Goal: Check status: Check status

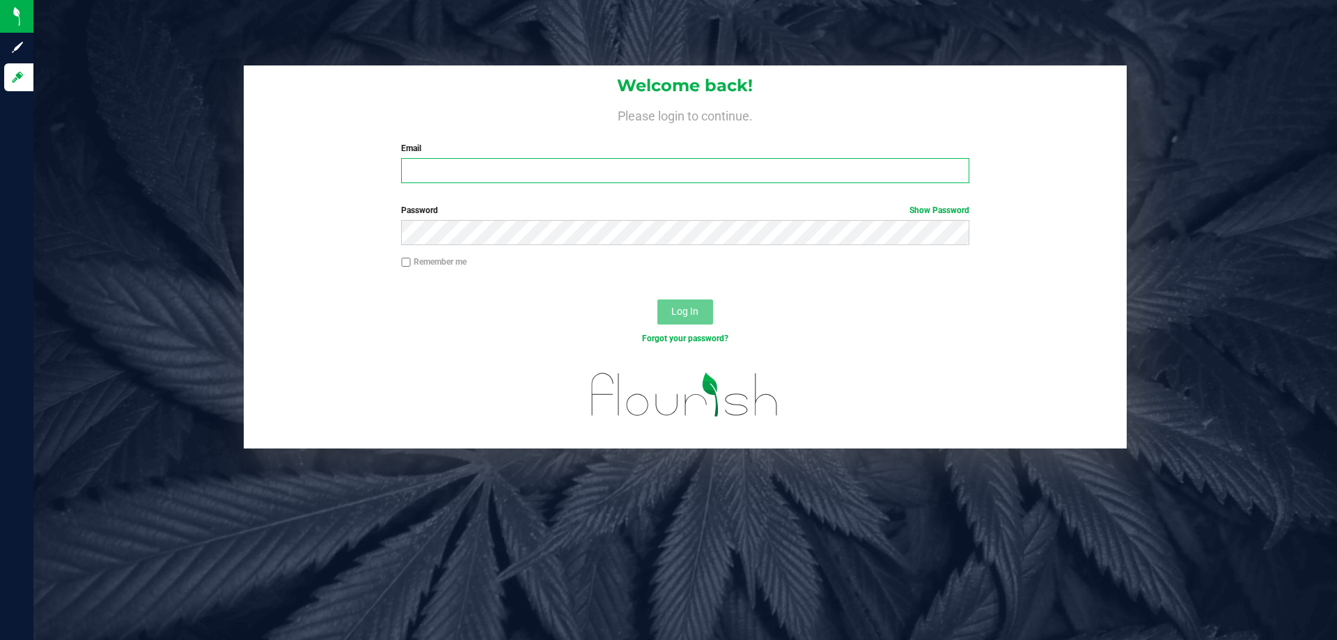
click at [531, 172] on input "Email" at bounding box center [685, 170] width 568 height 25
drag, startPoint x: 612, startPoint y: 167, endPoint x: 165, endPoint y: 146, distance: 447.0
click at [167, 147] on div "Welcome back! Please login to continue. Email LHUNTER@LIVEPARALLEL.COM Required…" at bounding box center [685, 256] width 1325 height 383
type input "Lhunter@liveparallel.com"
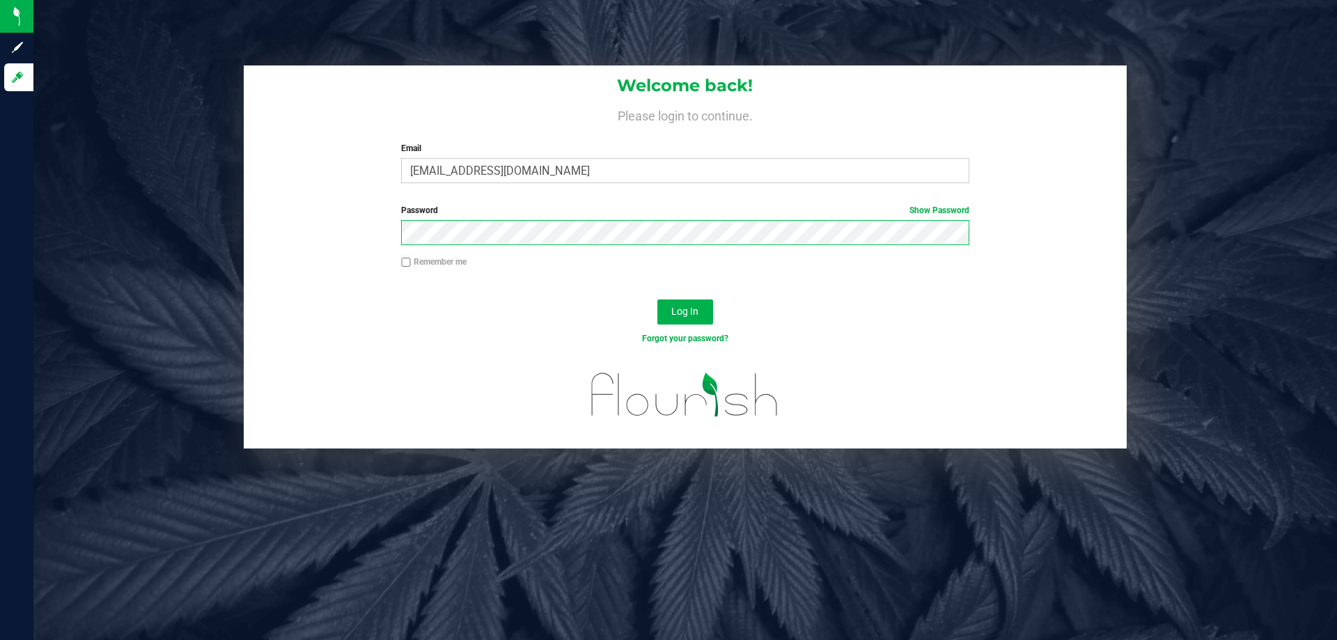
click at [658, 300] on button "Log In" at bounding box center [686, 312] width 56 height 25
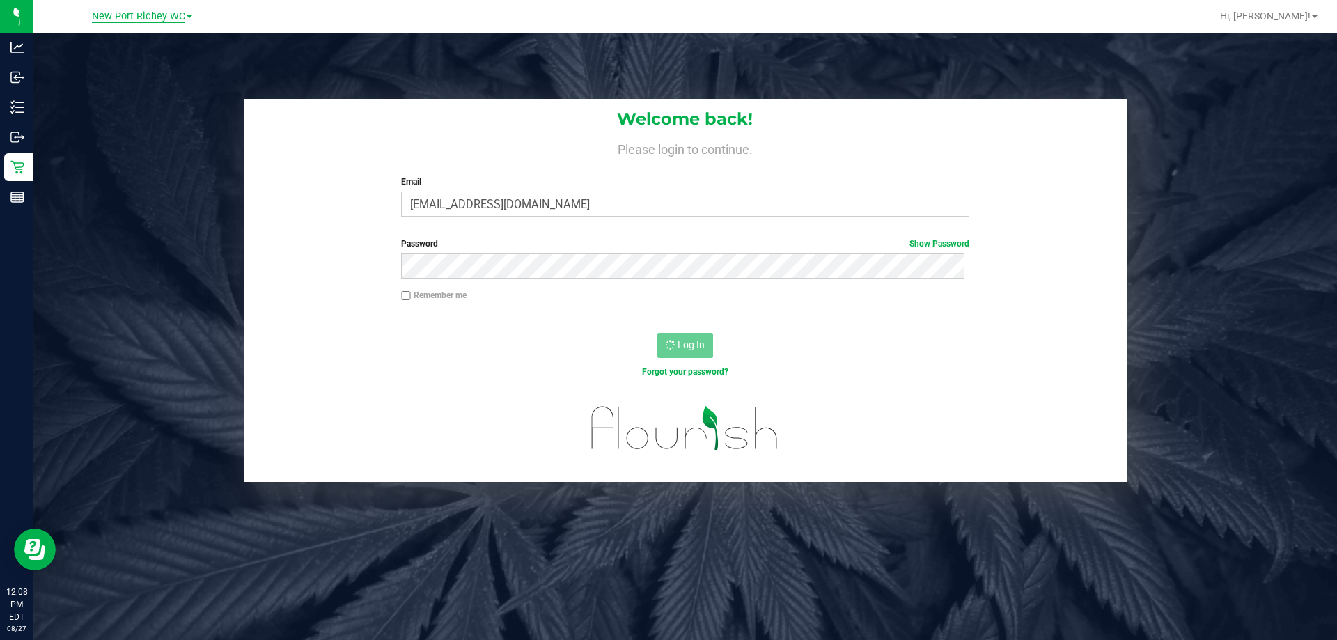
click at [153, 10] on span "New Port Richey WC" at bounding box center [138, 16] width 93 height 13
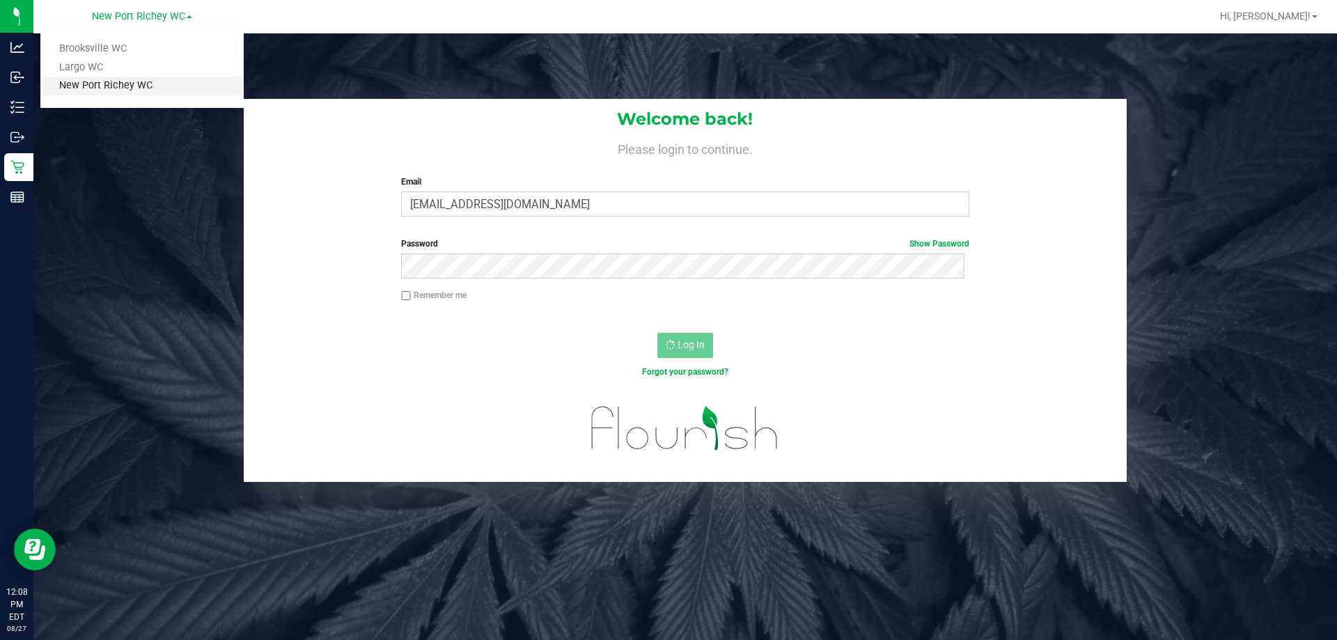
click at [109, 90] on link "New Port Richey WC" at bounding box center [141, 86] width 203 height 19
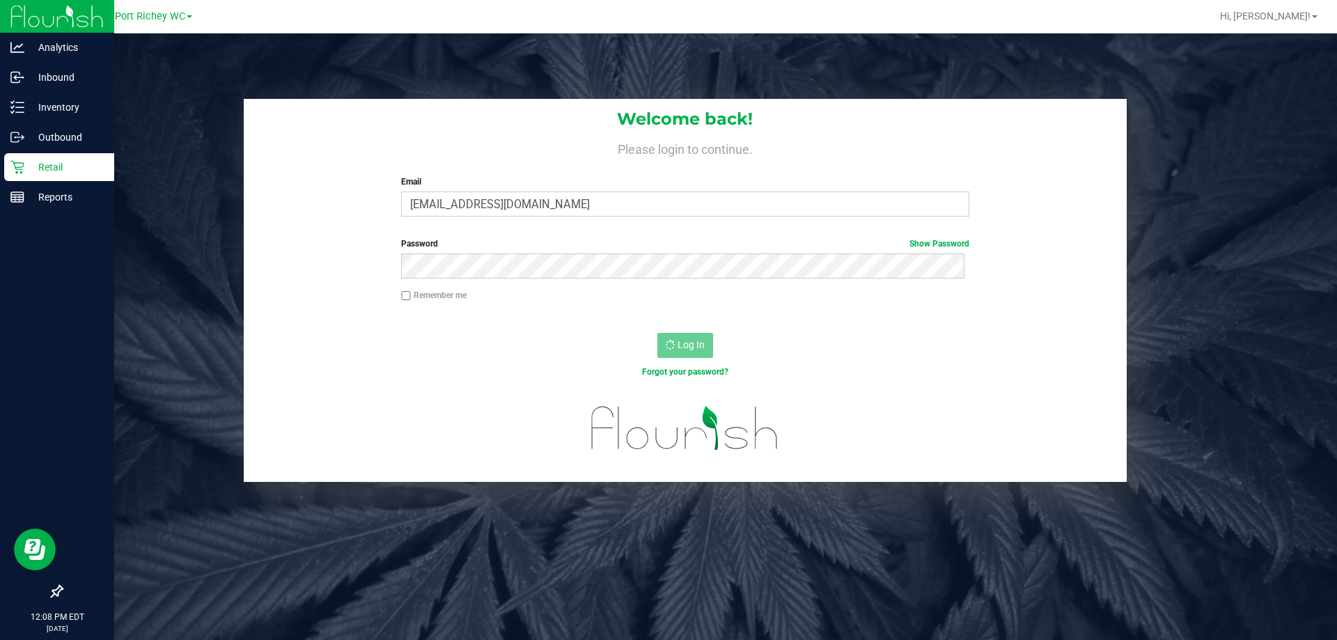
click at [31, 162] on p "Retail" at bounding box center [66, 167] width 84 height 17
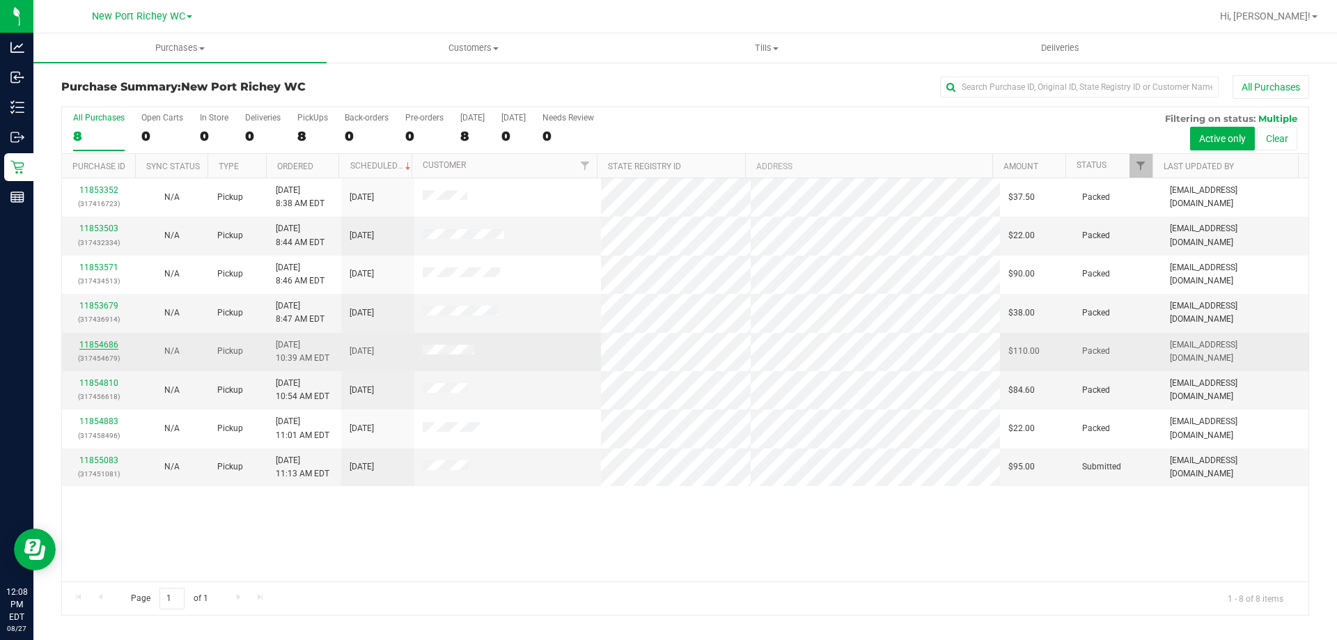
click at [109, 341] on link "11854686" at bounding box center [98, 345] width 39 height 10
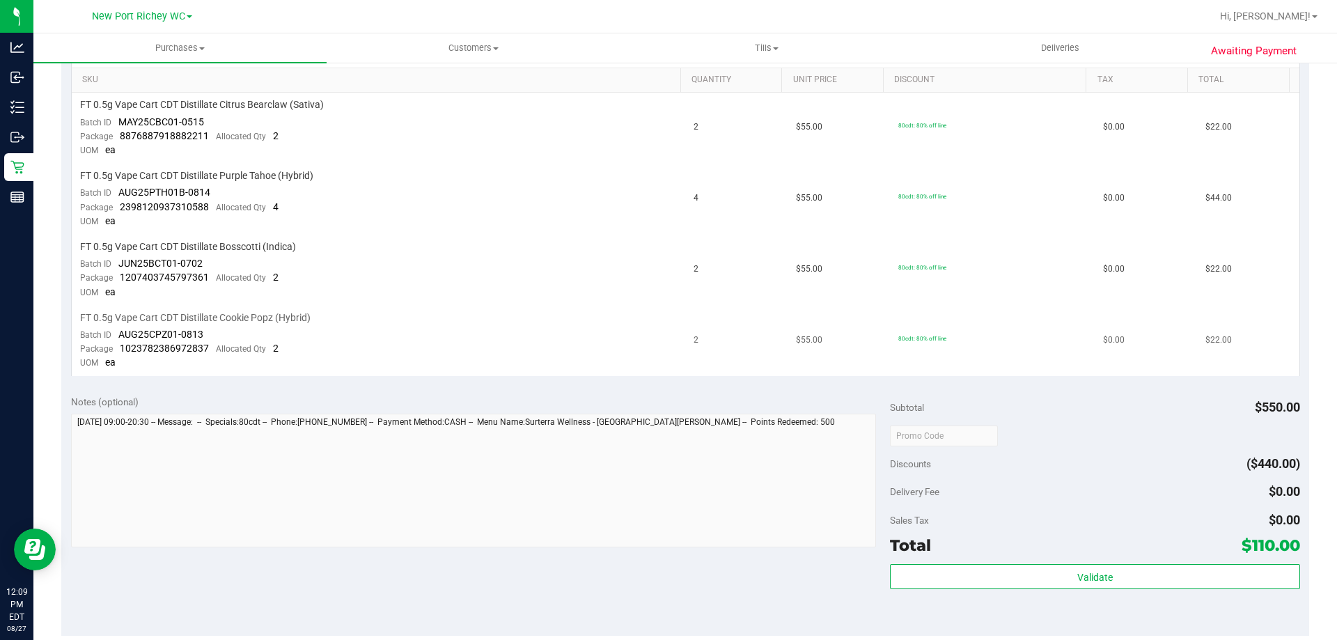
scroll to position [284, 0]
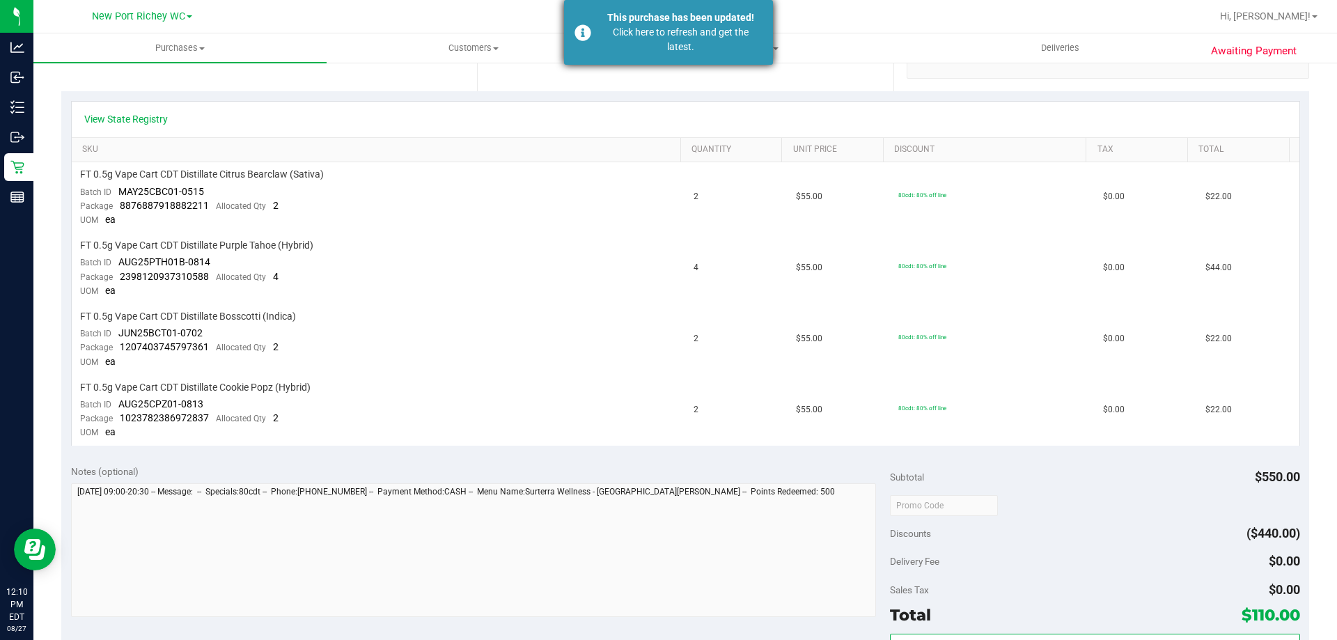
click at [637, 47] on div "Click here to refresh and get the latest." at bounding box center [681, 39] width 164 height 29
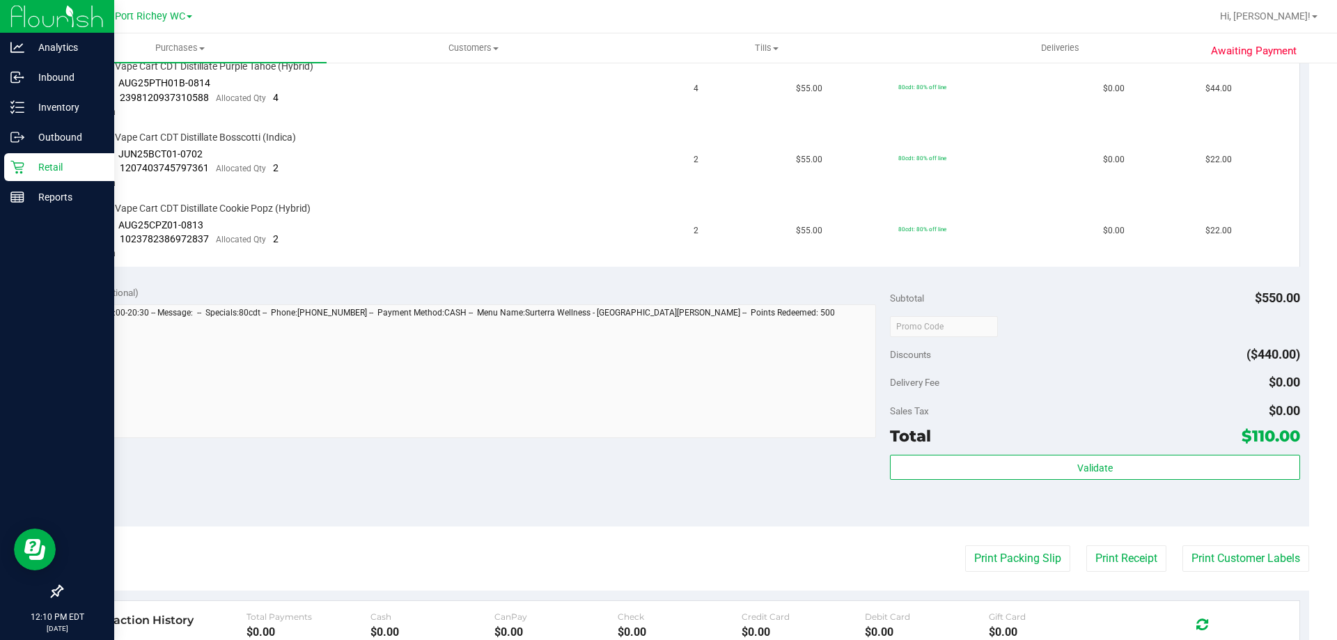
scroll to position [354, 0]
